Goal: Task Accomplishment & Management: Manage account settings

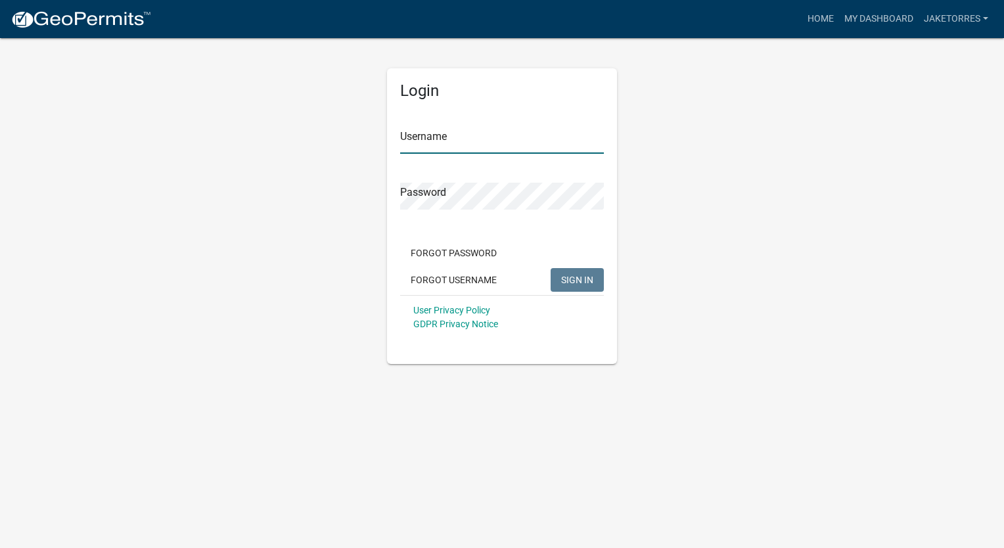
type input "jaketorres"
click at [581, 276] on span "SIGN IN" at bounding box center [577, 279] width 32 height 11
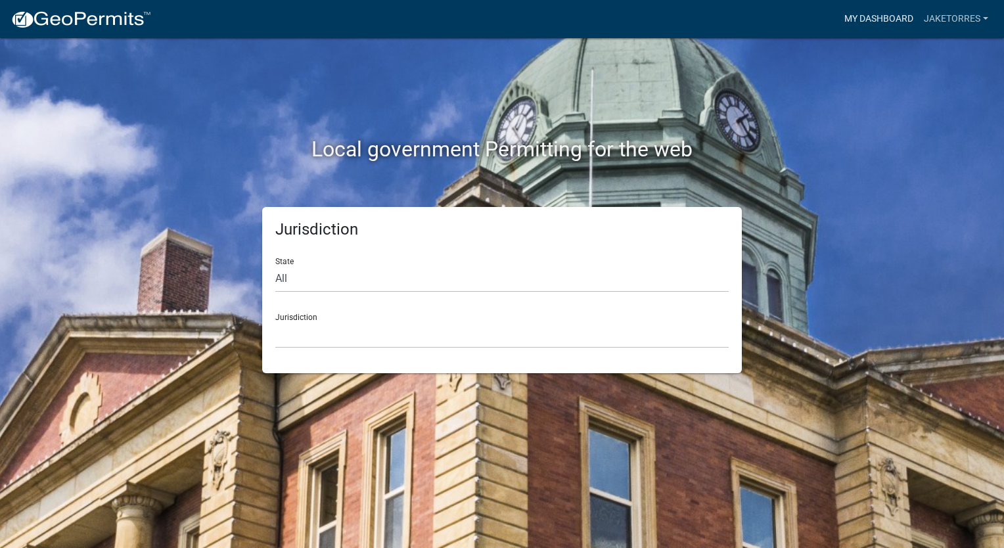
click at [892, 22] on link "My Dashboard" at bounding box center [878, 19] width 79 height 25
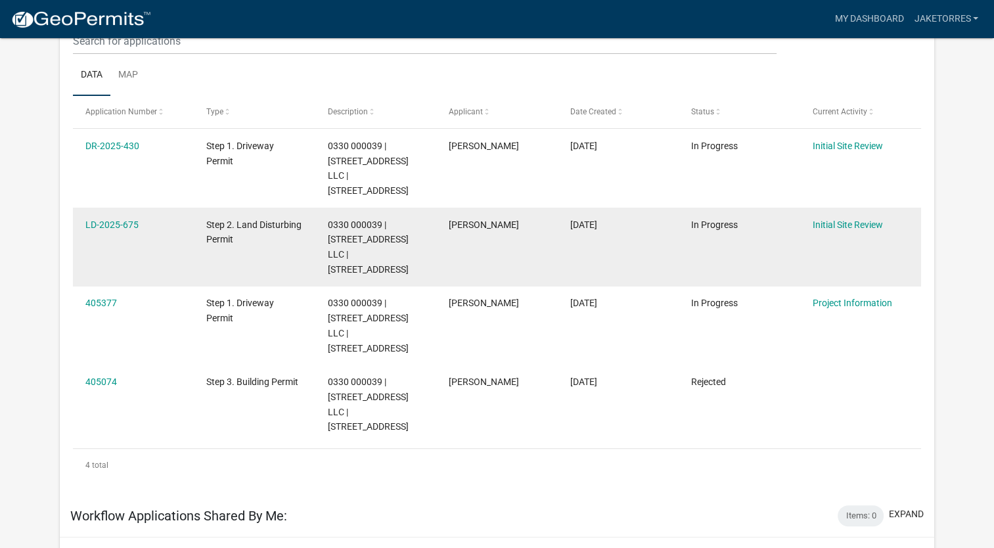
scroll to position [174, 0]
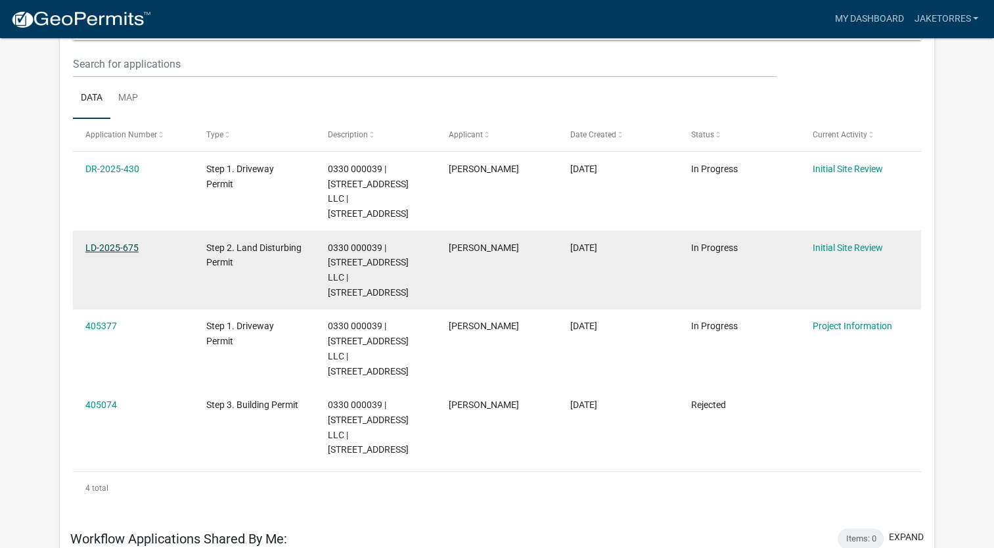
click at [104, 253] on link "LD-2025-675" at bounding box center [111, 247] width 53 height 11
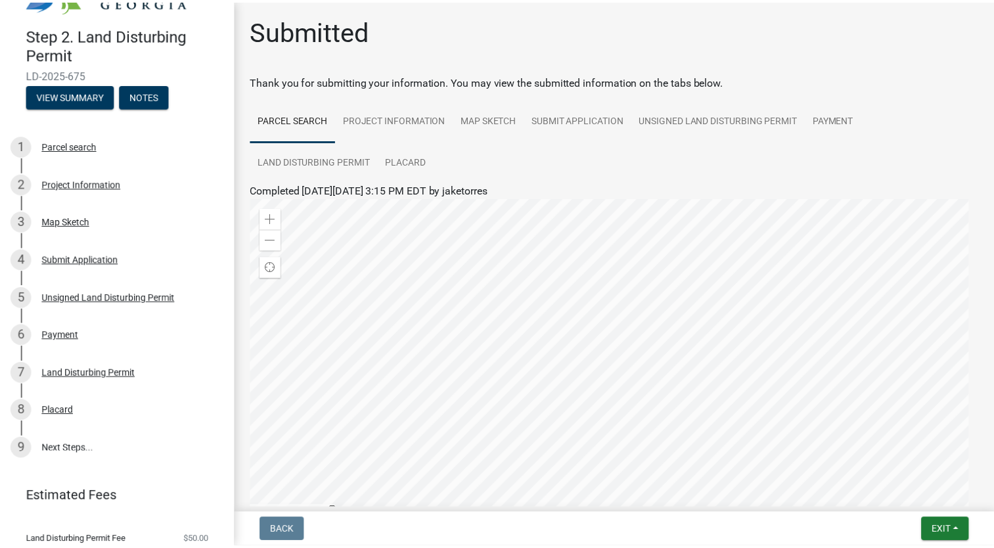
scroll to position [89, 0]
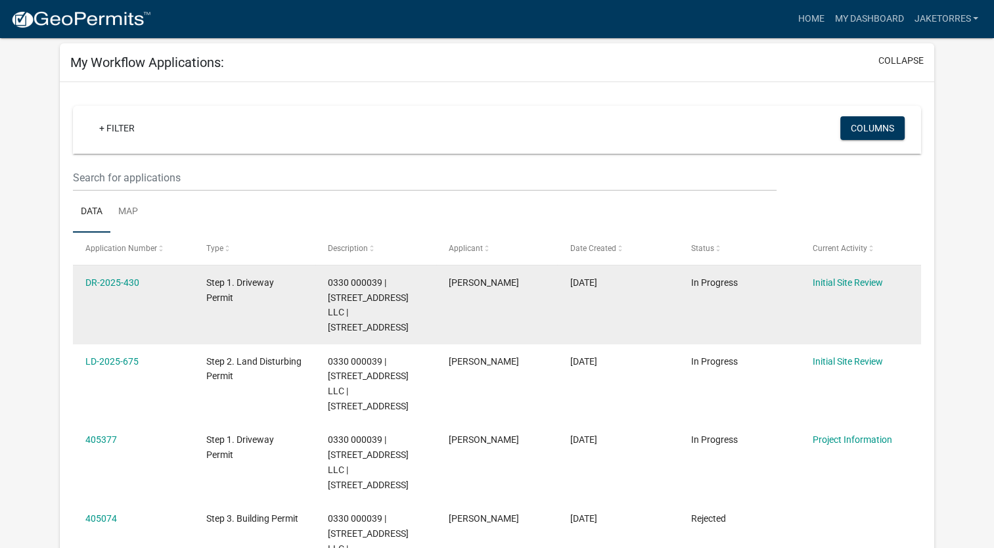
scroll to position [131, 0]
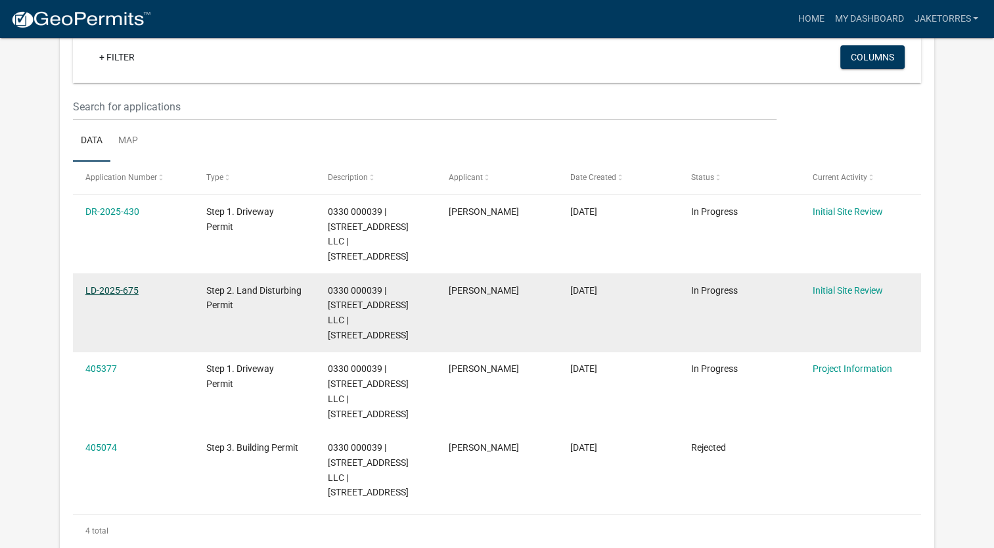
click at [114, 296] on link "LD-2025-675" at bounding box center [111, 290] width 53 height 11
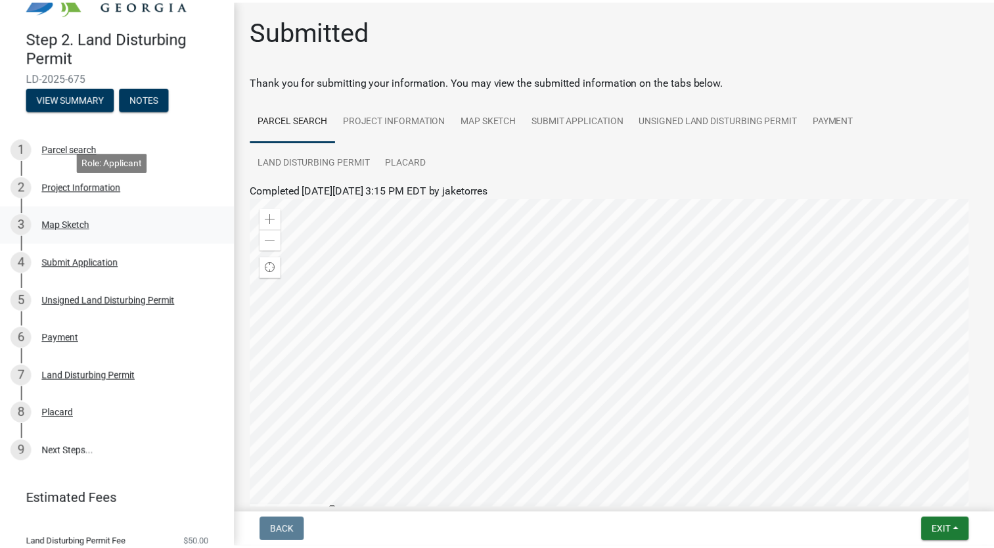
scroll to position [89, 0]
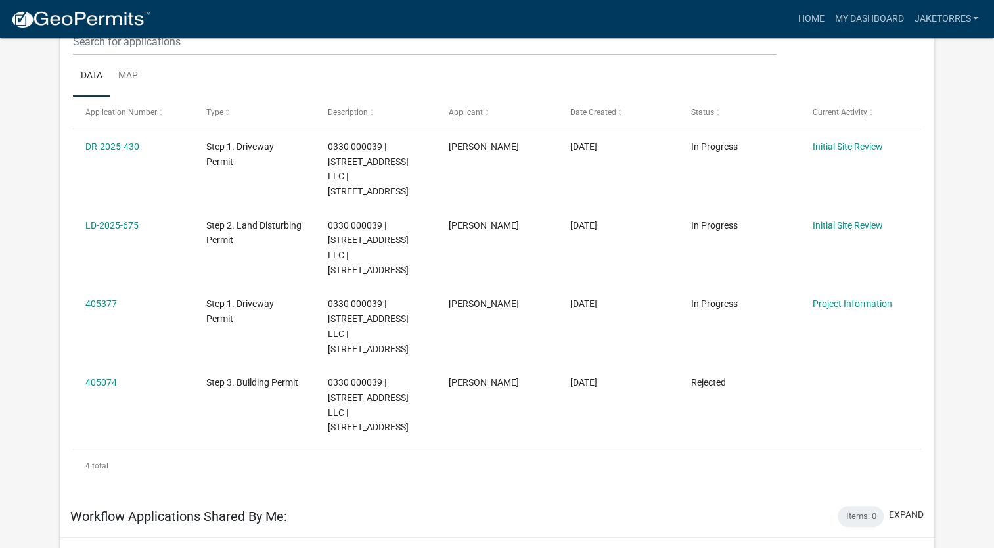
scroll to position [197, 0]
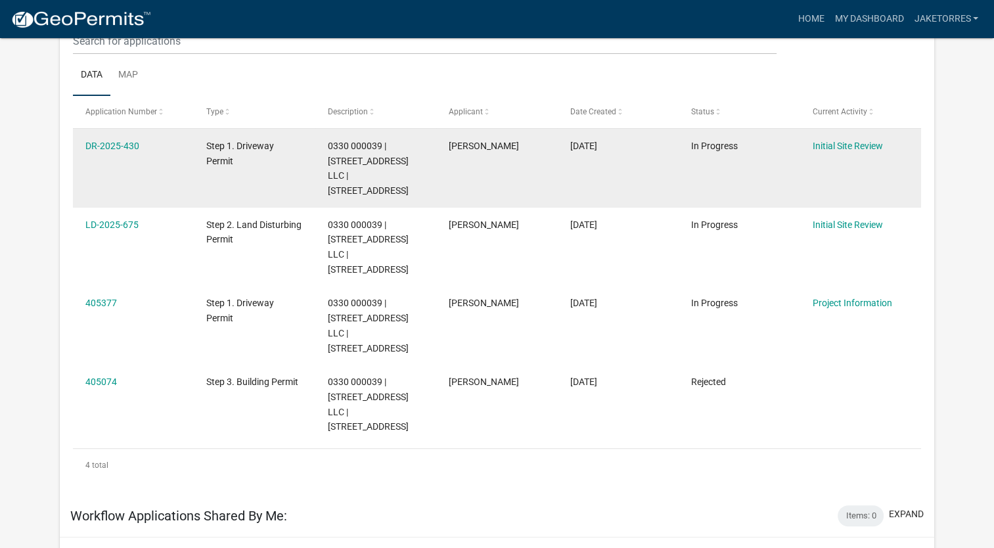
click at [399, 177] on div "0330 000039 | [STREET_ADDRESS] LLC | [STREET_ADDRESS]" at bounding box center [376, 169] width 96 height 60
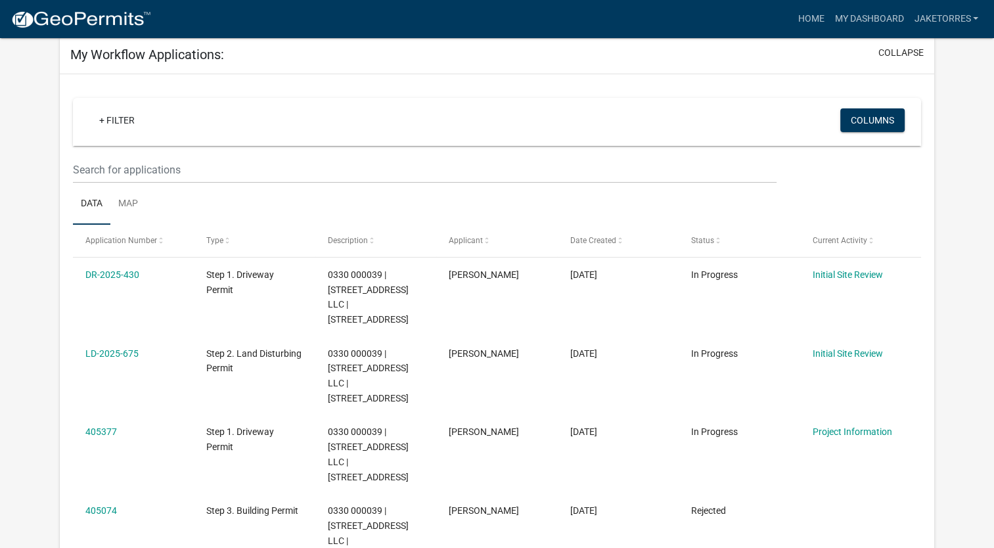
scroll to position [0, 0]
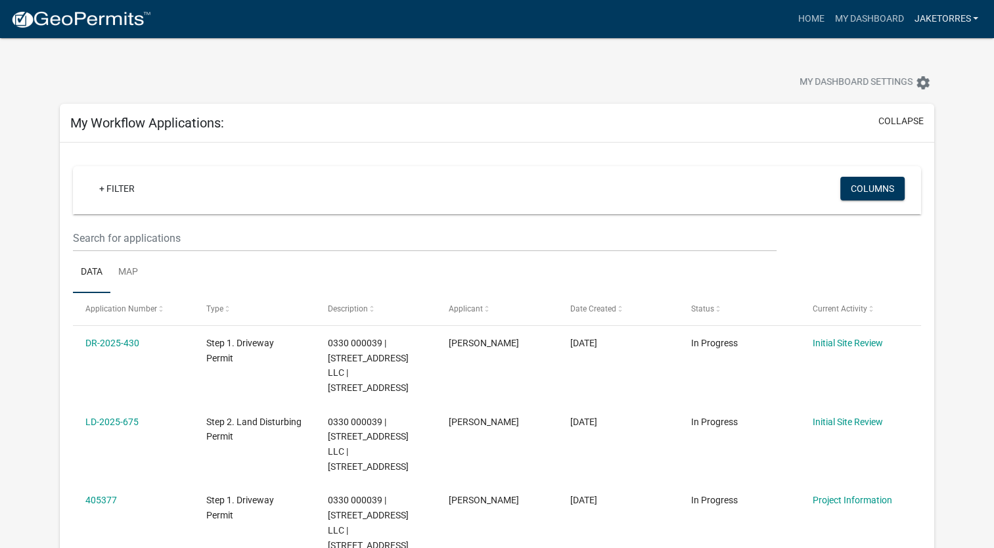
click at [948, 22] on link "jaketorres" at bounding box center [945, 19] width 75 height 25
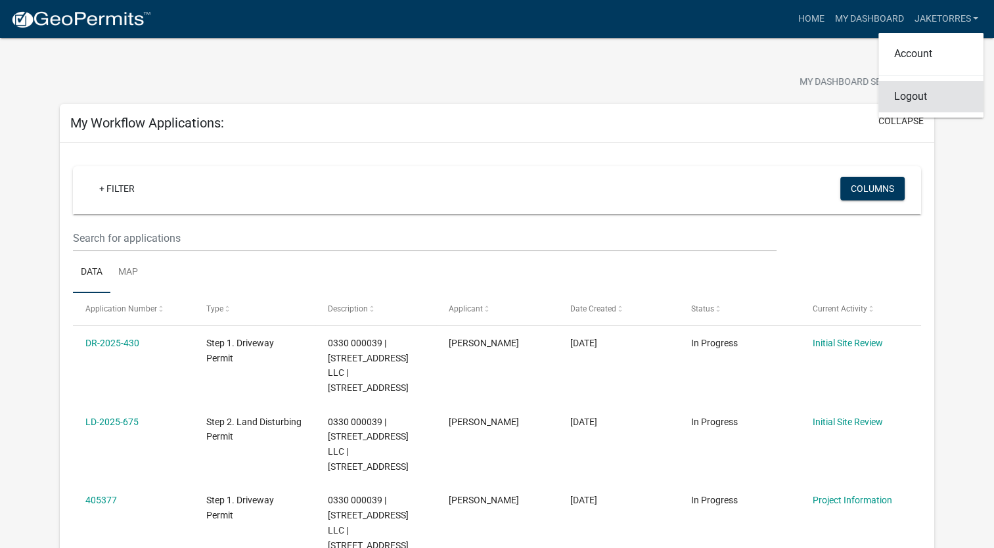
click at [919, 104] on link "Logout" at bounding box center [930, 97] width 105 height 32
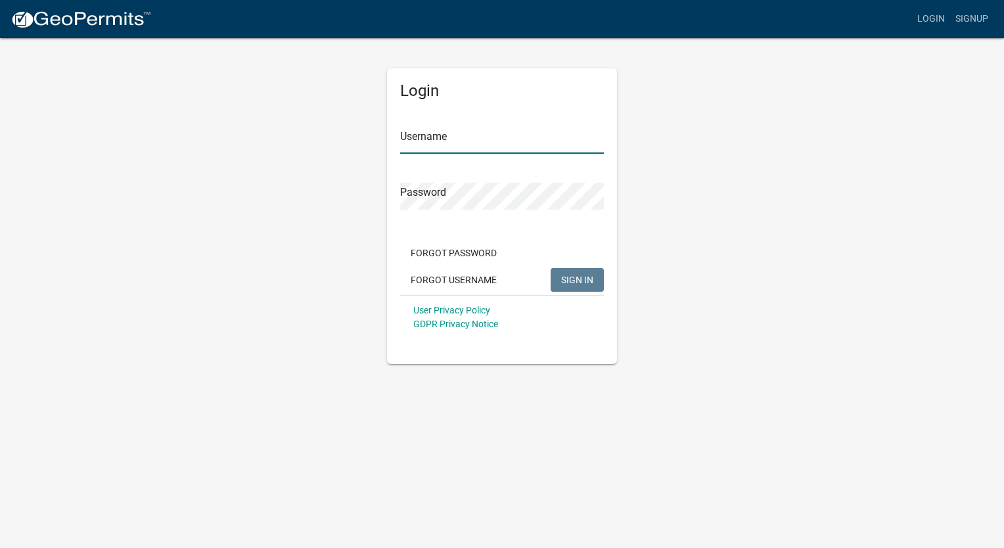
type input "jaketorres"
click at [575, 292] on div "Forgot Password Forgot Username SIGN IN" at bounding box center [502, 268] width 204 height 54
click at [580, 282] on span "SIGN IN" at bounding box center [577, 279] width 32 height 11
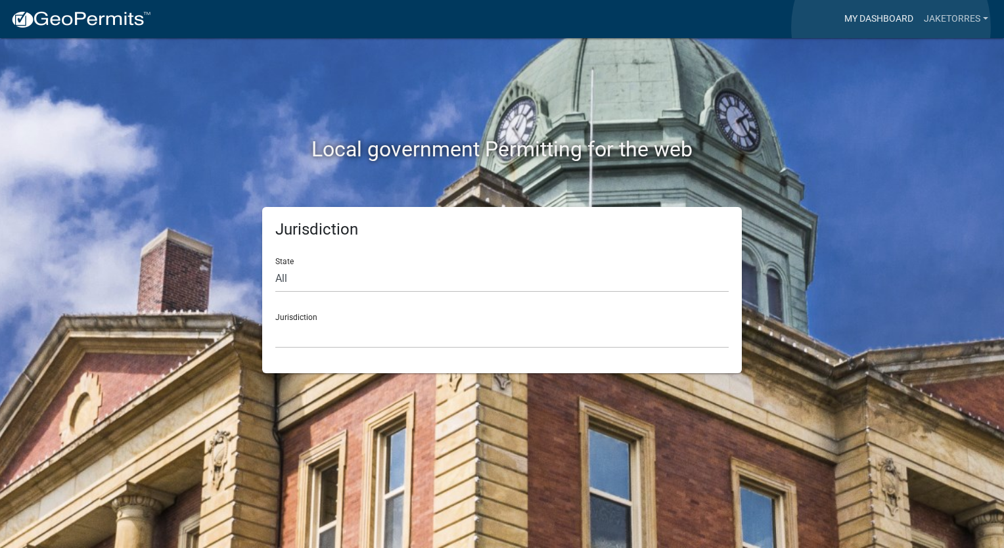
click at [891, 27] on link "My Dashboard" at bounding box center [878, 19] width 79 height 25
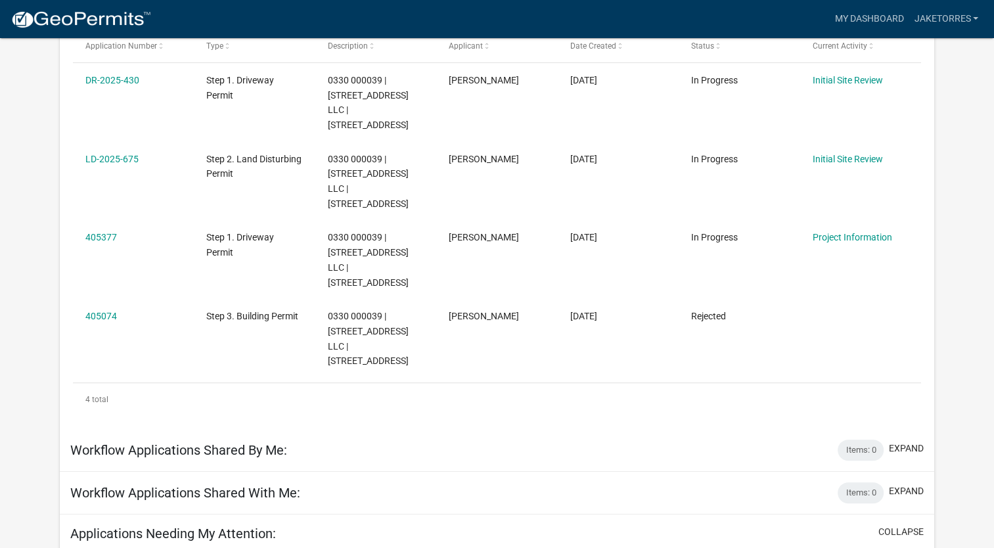
scroll to position [197, 0]
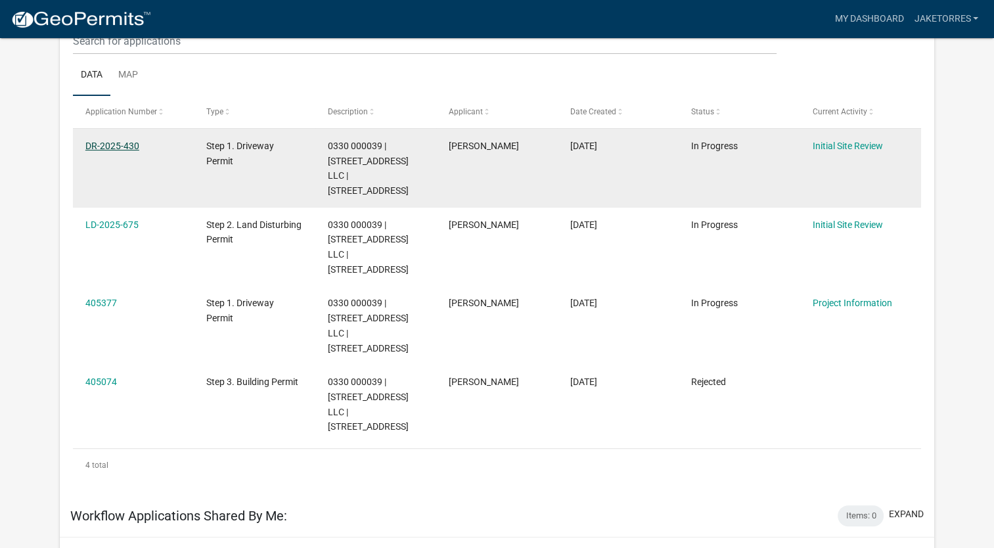
click at [118, 145] on link "DR-2025-430" at bounding box center [112, 146] width 54 height 11
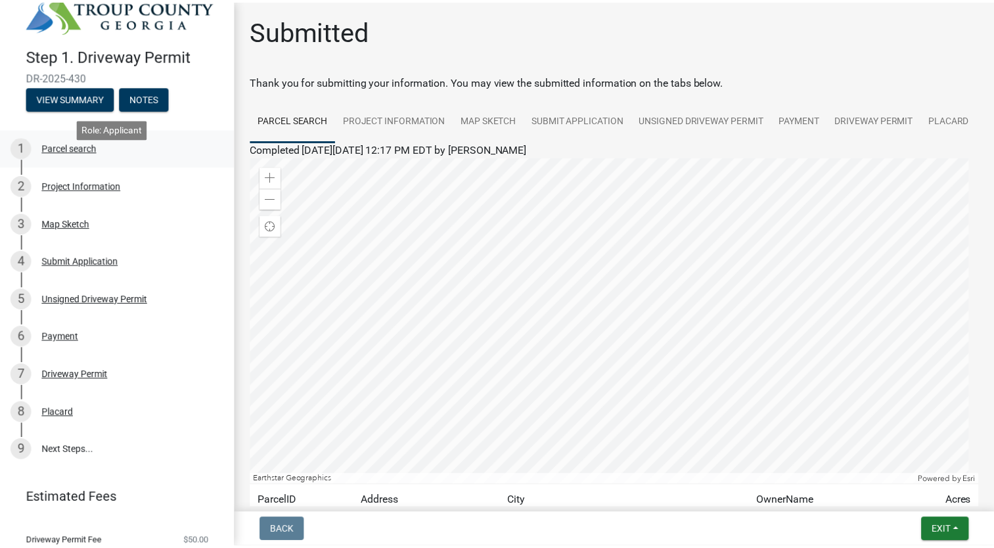
scroll to position [70, 0]
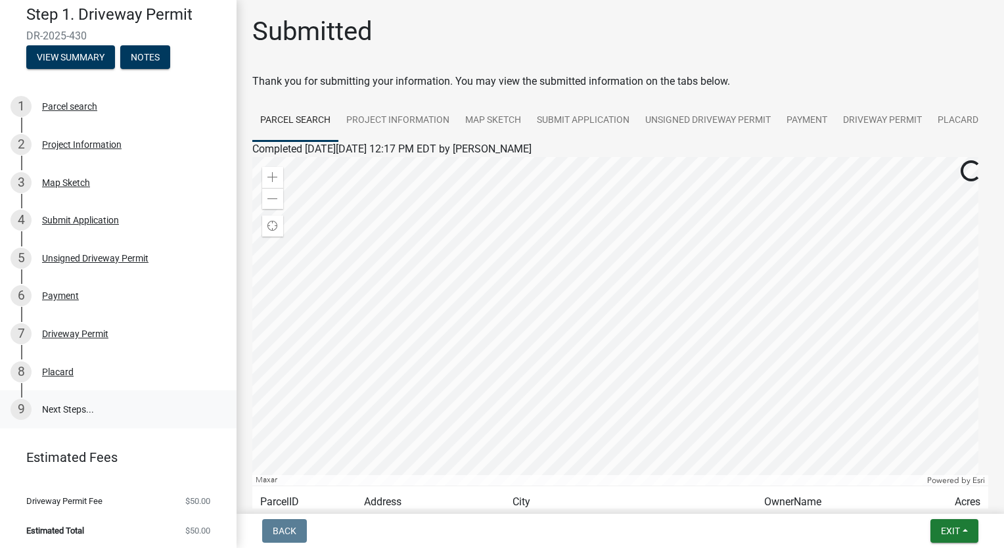
click at [75, 406] on link "9 Next Steps..." at bounding box center [118, 409] width 236 height 38
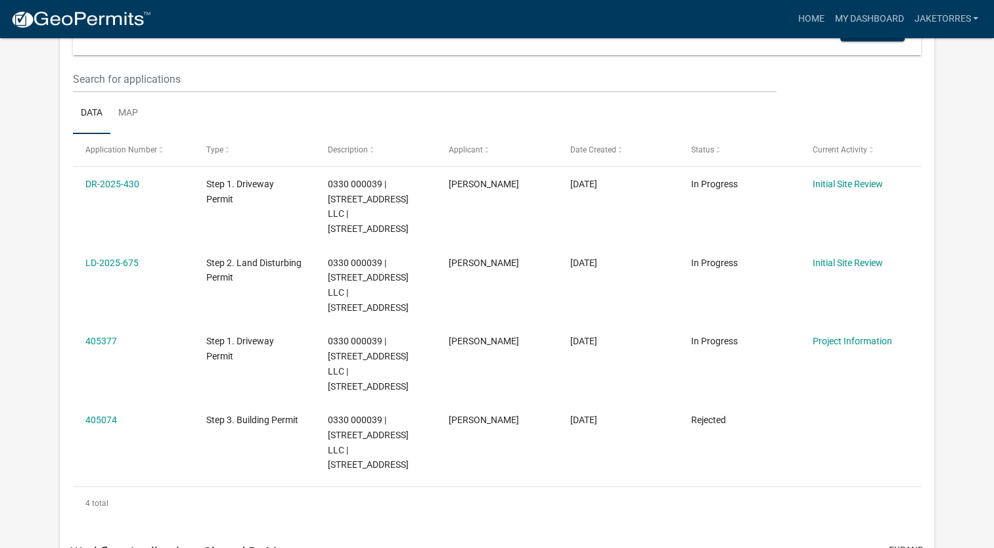
scroll to position [263, 0]
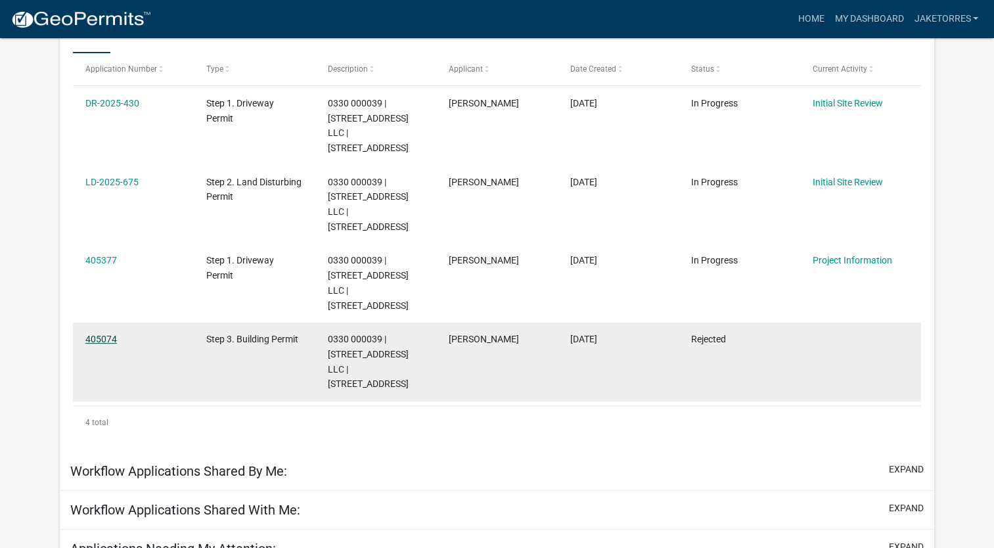
click at [107, 344] on link "405074" at bounding box center [101, 339] width 32 height 11
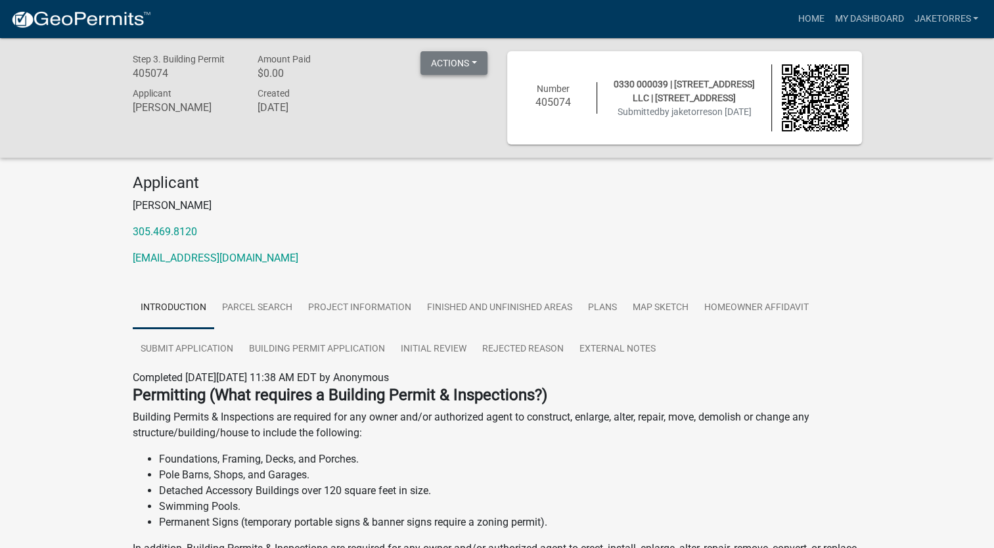
click at [459, 66] on button "Actions" at bounding box center [453, 63] width 67 height 24
click at [744, 248] on div "Applicant [PERSON_NAME] 305.469.8120 [EMAIL_ADDRESS][DOMAIN_NAME]" at bounding box center [497, 224] width 749 height 103
click at [926, 18] on link "jaketorres" at bounding box center [945, 19] width 75 height 25
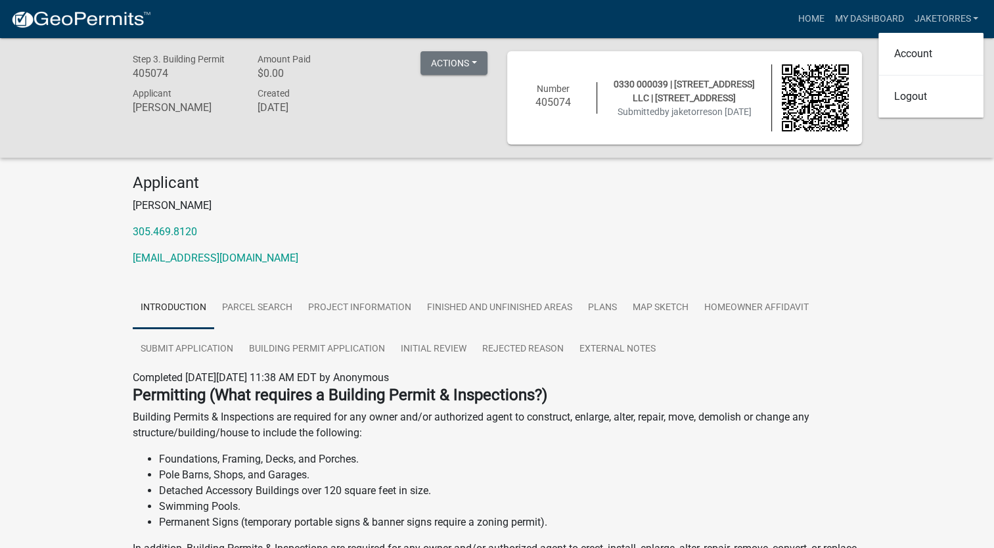
click at [662, 230] on p "305.469.8120" at bounding box center [497, 232] width 729 height 16
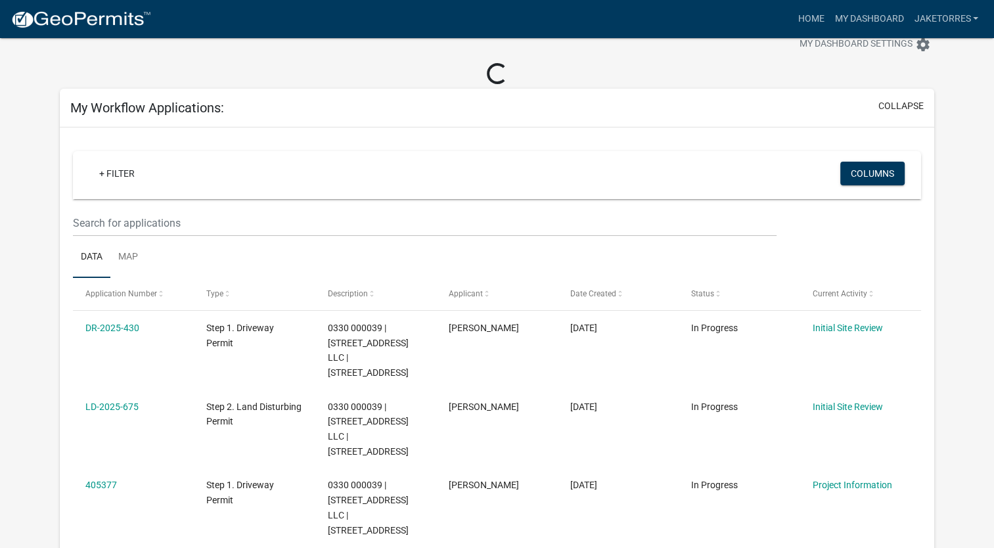
scroll to position [263, 0]
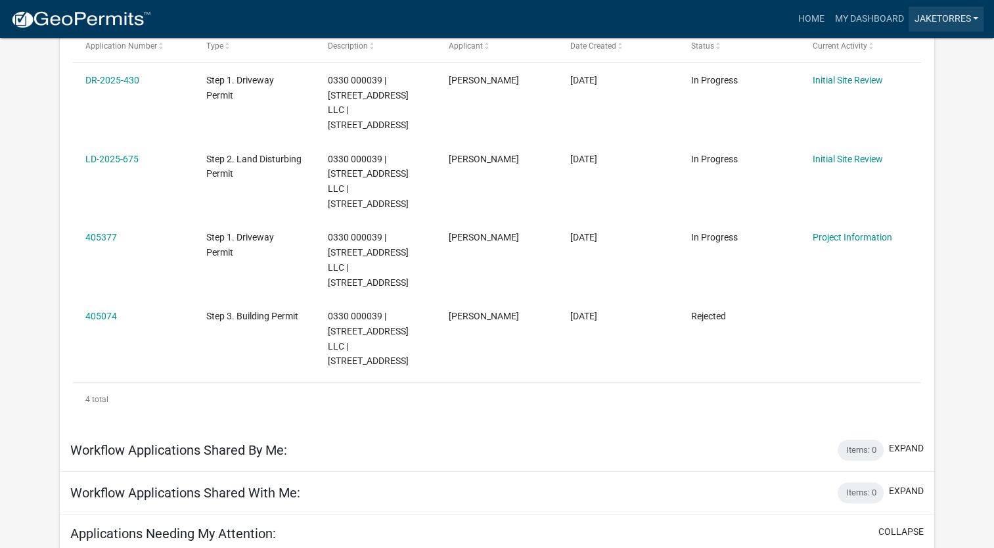
click at [951, 18] on link "jaketorres" at bounding box center [945, 19] width 75 height 25
click at [914, 99] on link "Logout" at bounding box center [930, 97] width 105 height 32
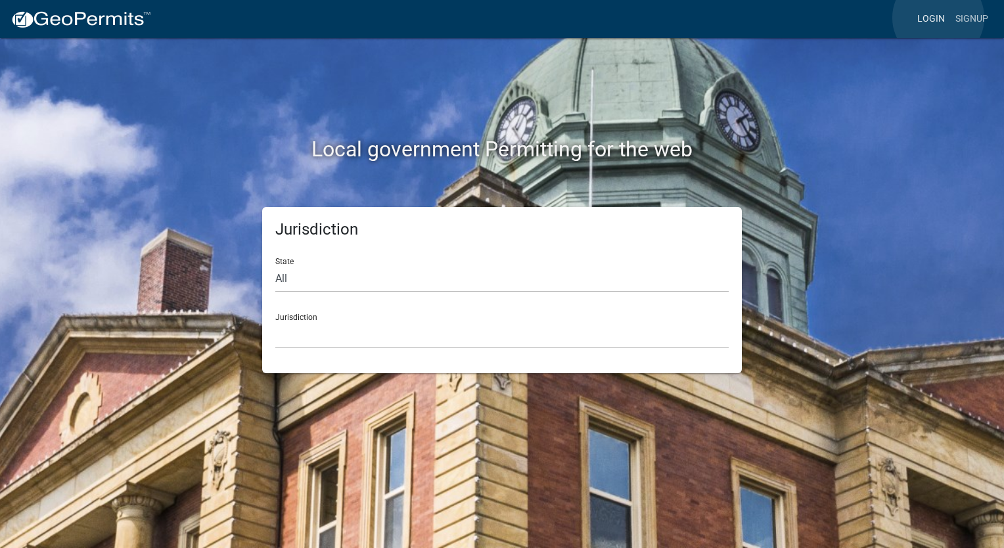
click at [938, 18] on link "Login" at bounding box center [931, 19] width 38 height 25
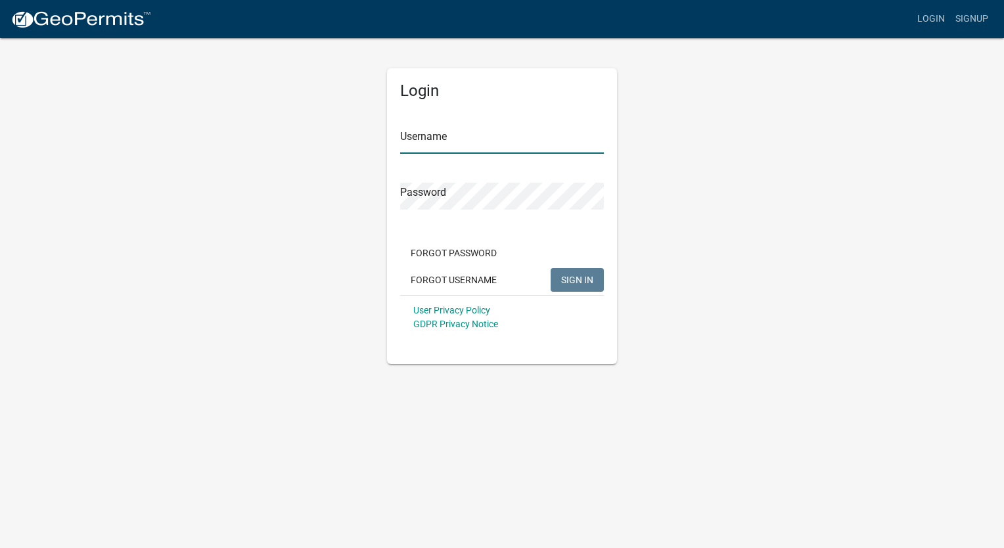
type input "jaketorres"
click at [581, 277] on span "SIGN IN" at bounding box center [577, 279] width 32 height 11
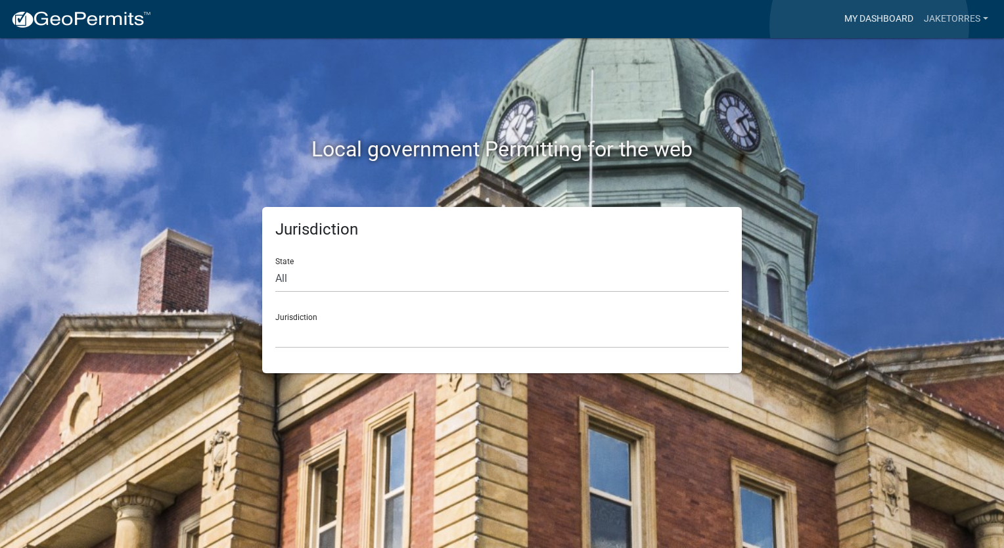
click at [869, 26] on link "My Dashboard" at bounding box center [878, 19] width 79 height 25
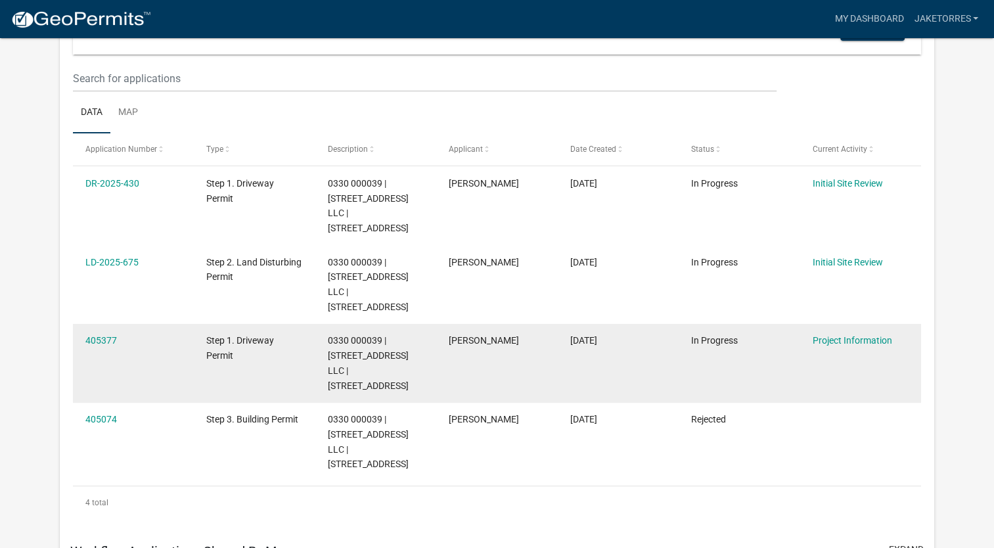
scroll to position [51, 0]
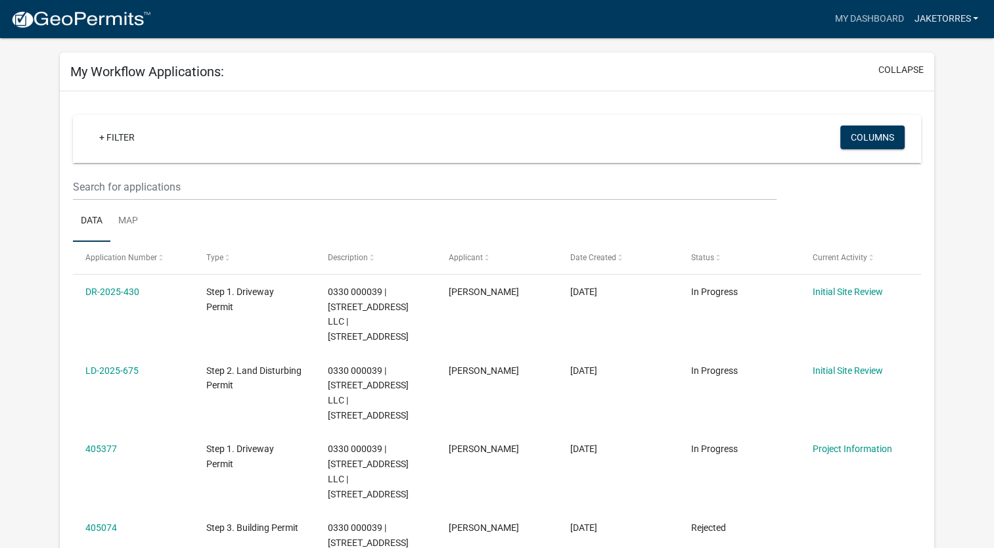
click at [965, 22] on link "jaketorres" at bounding box center [945, 19] width 75 height 25
click at [938, 103] on link "Logout" at bounding box center [930, 97] width 105 height 32
